Goal: Understand process/instructions: Learn how to perform a task or action

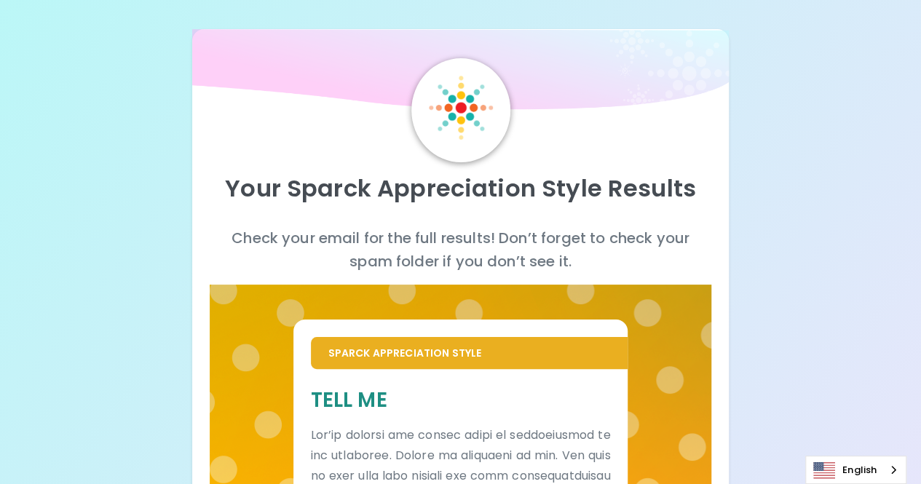
click at [857, 222] on div "Your Sparck Appreciation Style Results Check your email for the full results! D…" at bounding box center [460, 489] width 921 height 979
